Goal: Task Accomplishment & Management: Manage account settings

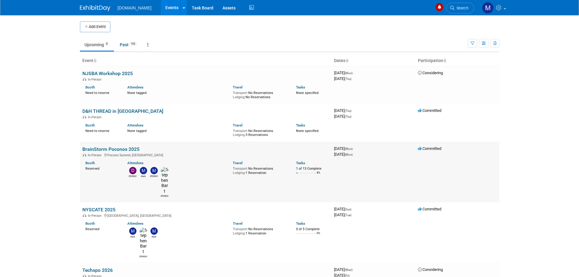
click at [92, 149] on link "BrainStorm Poconos 2025" at bounding box center [110, 149] width 57 height 6
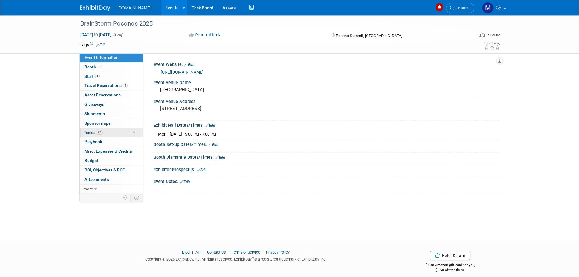
click at [85, 131] on span "Tasks 8%" at bounding box center [93, 132] width 19 height 5
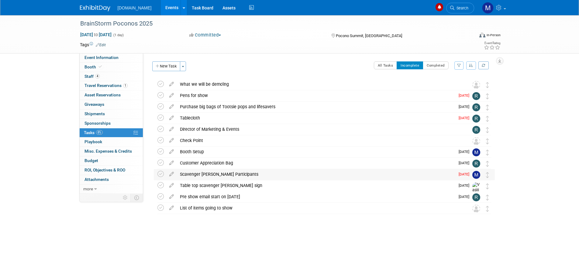
click at [189, 174] on div "Scavenger Hunt Participants" at bounding box center [316, 174] width 278 height 10
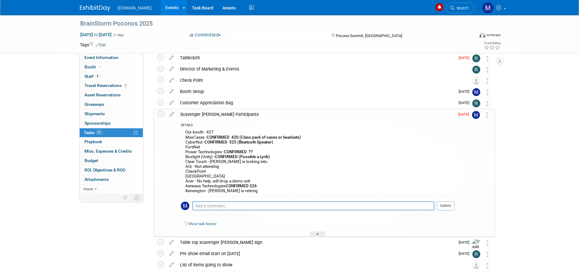
scroll to position [61, 0]
click at [170, 113] on icon at bounding box center [172, 112] width 11 height 8
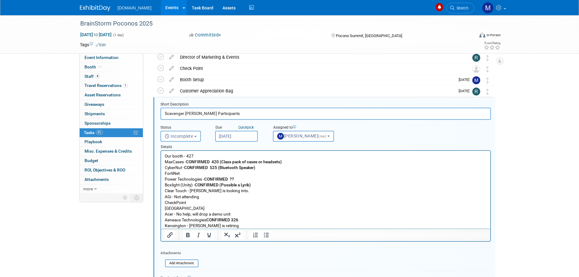
scroll to position [80, 0]
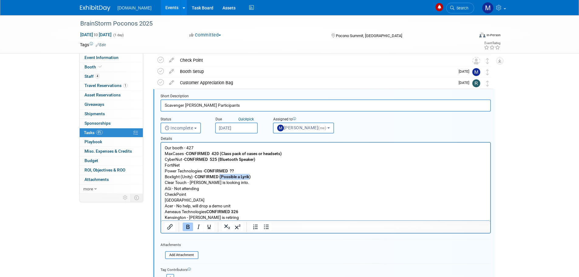
drag, startPoint x: 220, startPoint y: 176, endPoint x: 250, endPoint y: 177, distance: 29.5
click at [250, 177] on b "CONFIRMED (Possible a Lyrik)" at bounding box center [222, 176] width 56 height 5
click at [231, 177] on b "CONFIRMED (Time)" at bounding box center [212, 176] width 37 height 5
drag, startPoint x: 202, startPoint y: 188, endPoint x: 163, endPoint y: 188, distance: 39.2
click at [163, 188] on html "Our booth - 427 MaxCases - CONFIRMED 420 (Class pack of cases or headsets) Cybe…" at bounding box center [325, 182] width 329 height 78
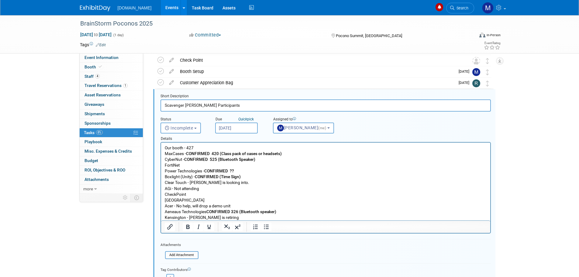
click at [248, 194] on p "Our booth - 427 MaxCases - CONFIRMED 420 (Class pack of cases or headsets) Cybe…" at bounding box center [325, 182] width 322 height 75
